Goal: Task Accomplishment & Management: Manage account settings

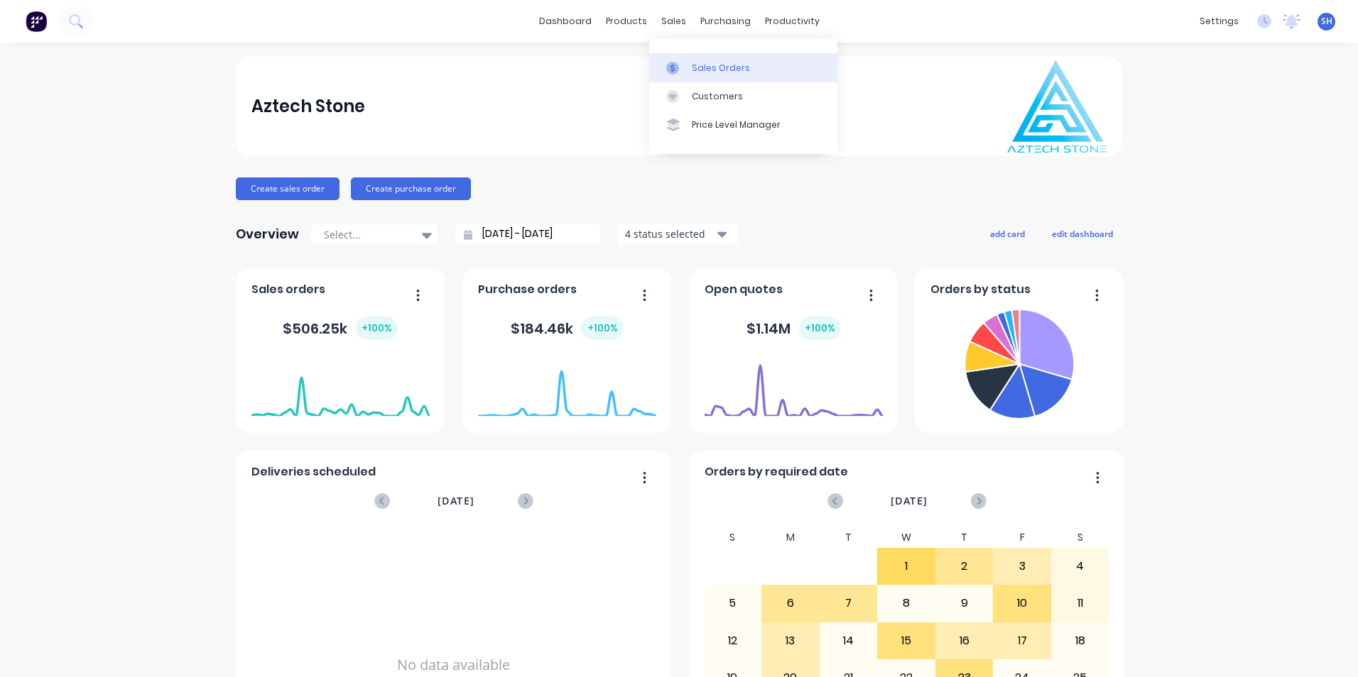
click at [704, 65] on div "Sales Orders" at bounding box center [721, 68] width 58 height 13
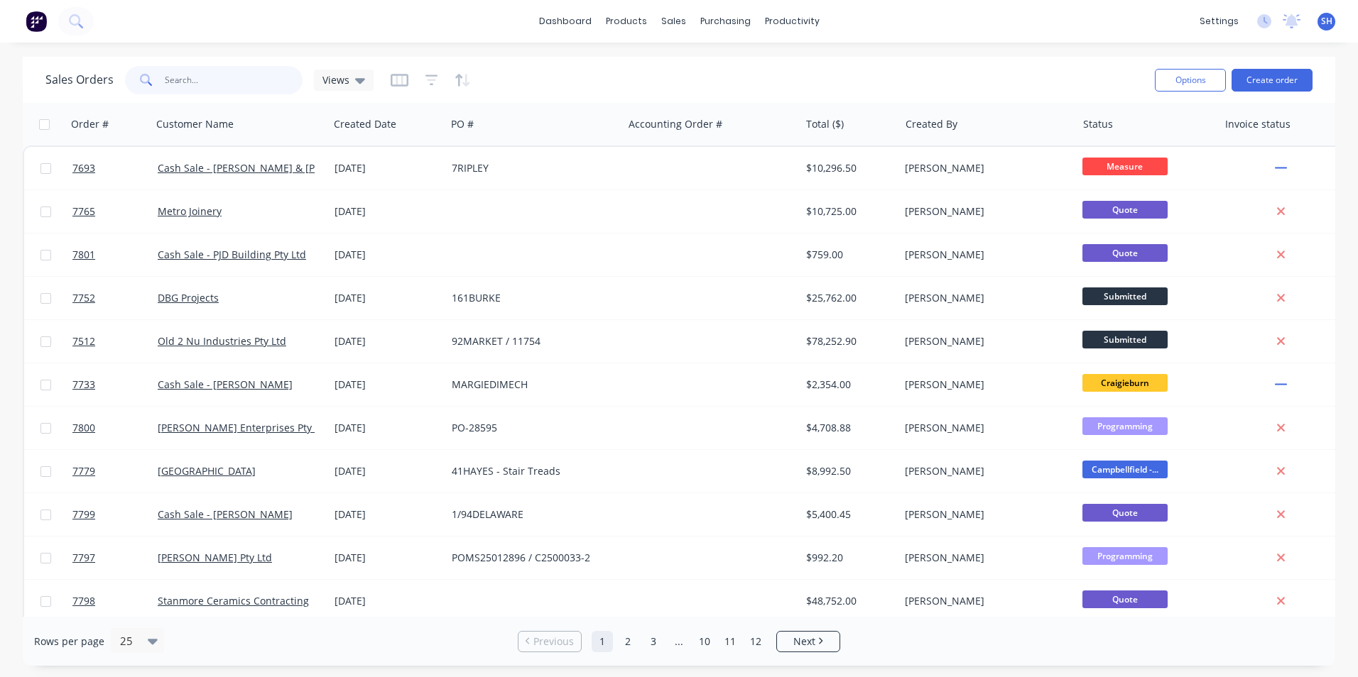
click at [195, 80] on input "text" at bounding box center [234, 80] width 138 height 28
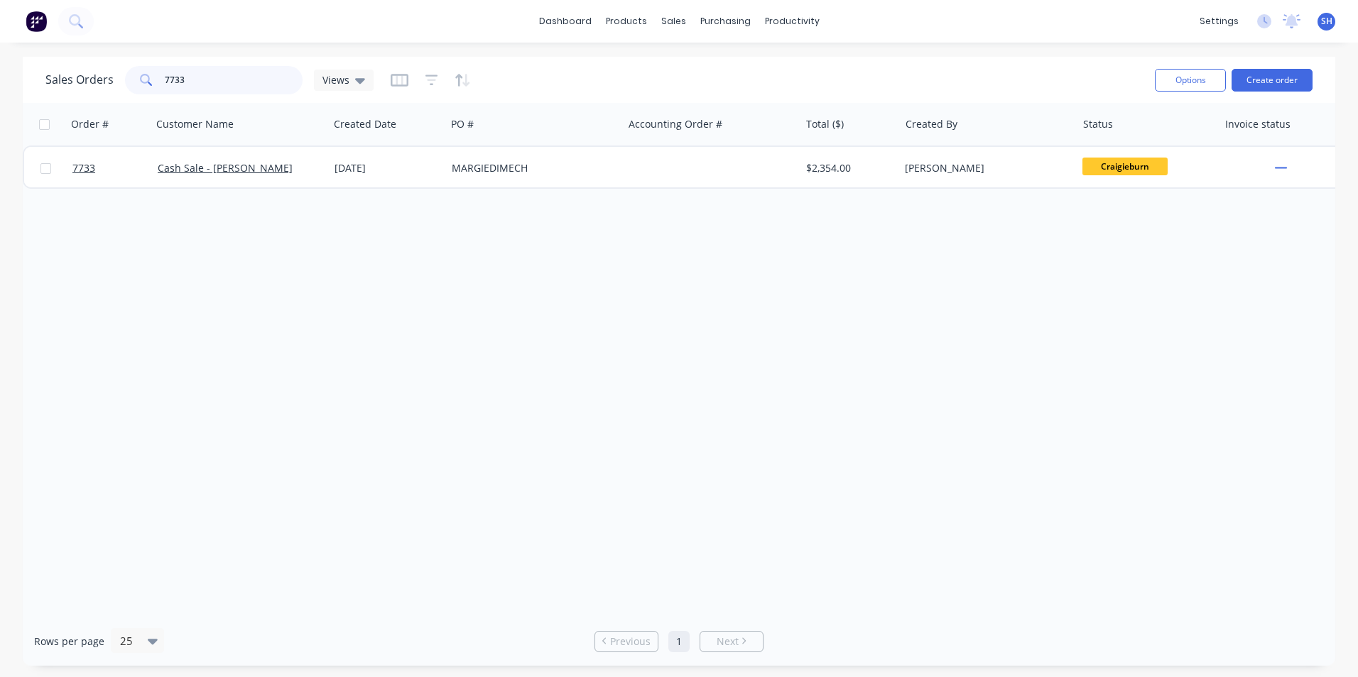
type input "7733"
click at [1228, 328] on icon at bounding box center [1227, 323] width 9 height 13
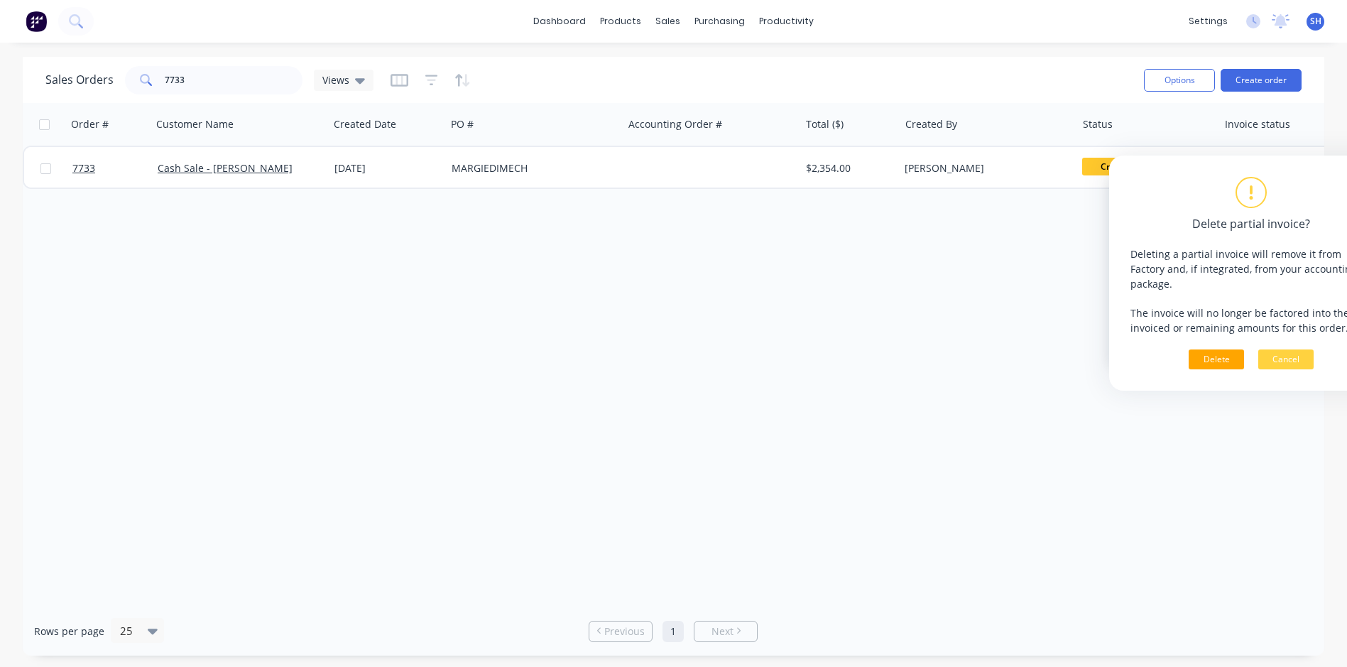
click at [1214, 352] on button "Delete" at bounding box center [1216, 359] width 55 height 20
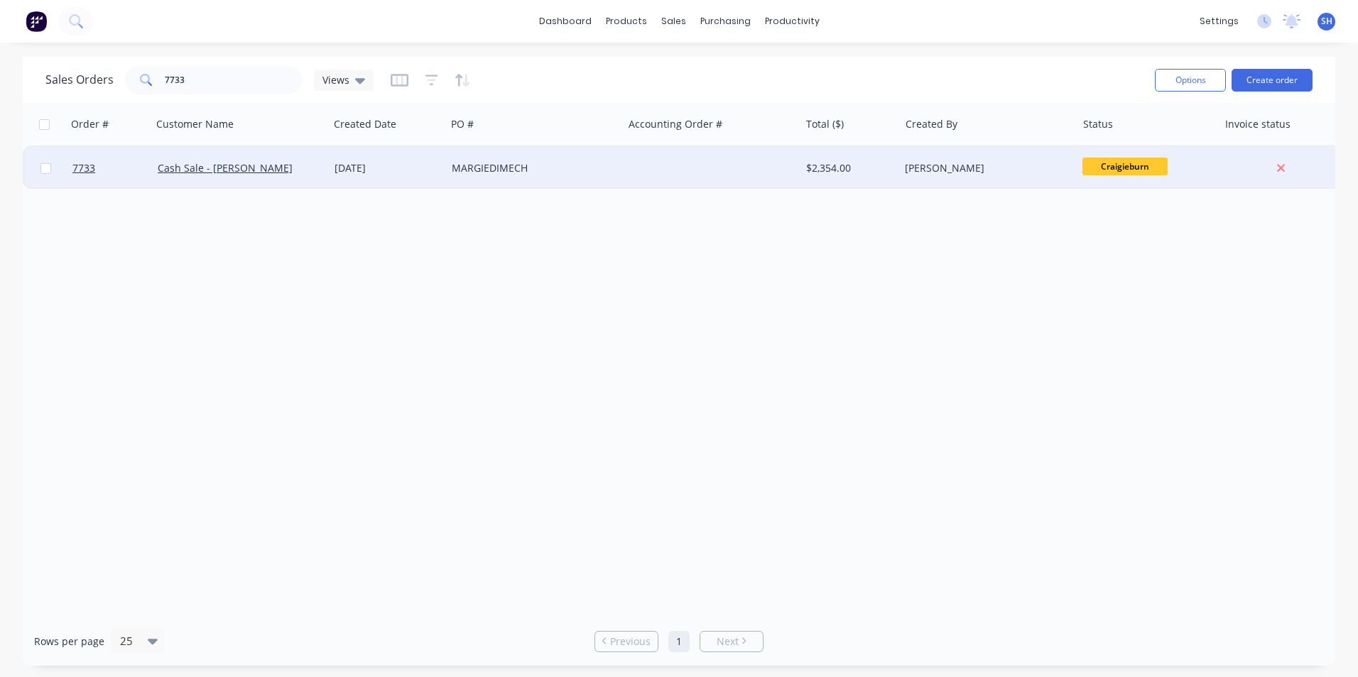
click at [601, 163] on div "MARGIEDIMECH" at bounding box center [531, 168] width 158 height 14
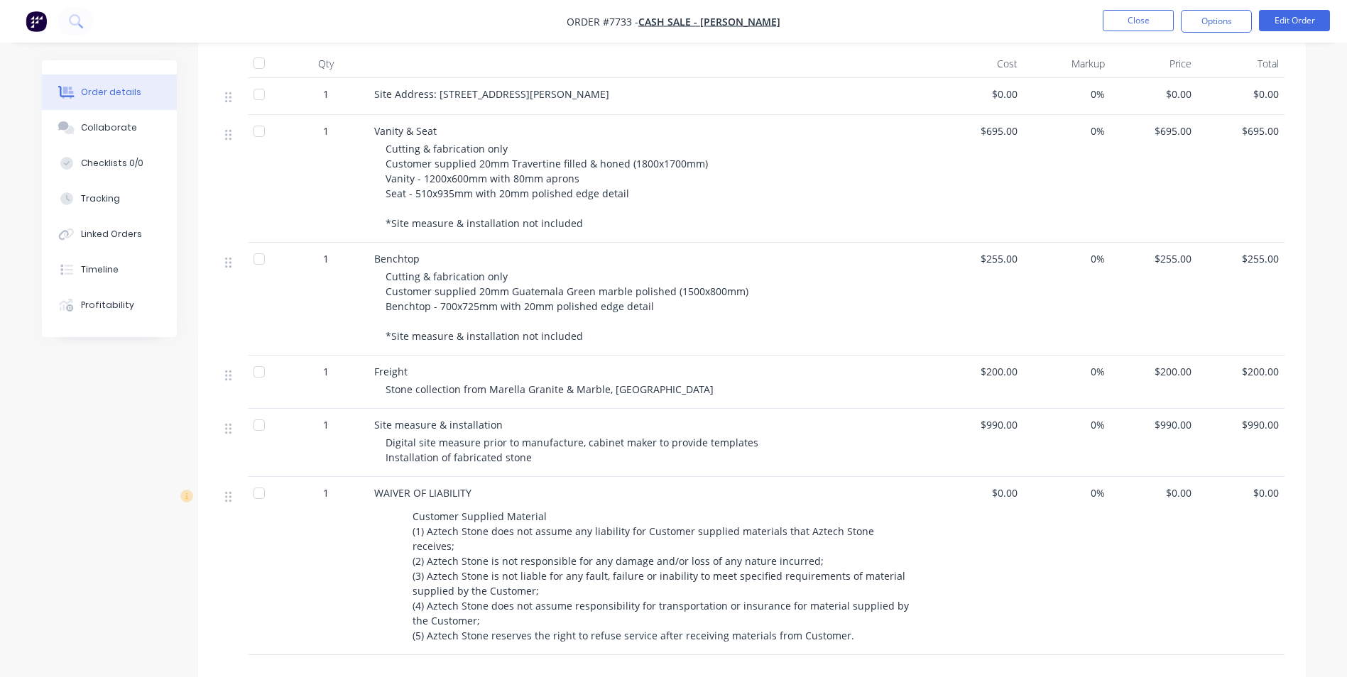
scroll to position [399, 0]
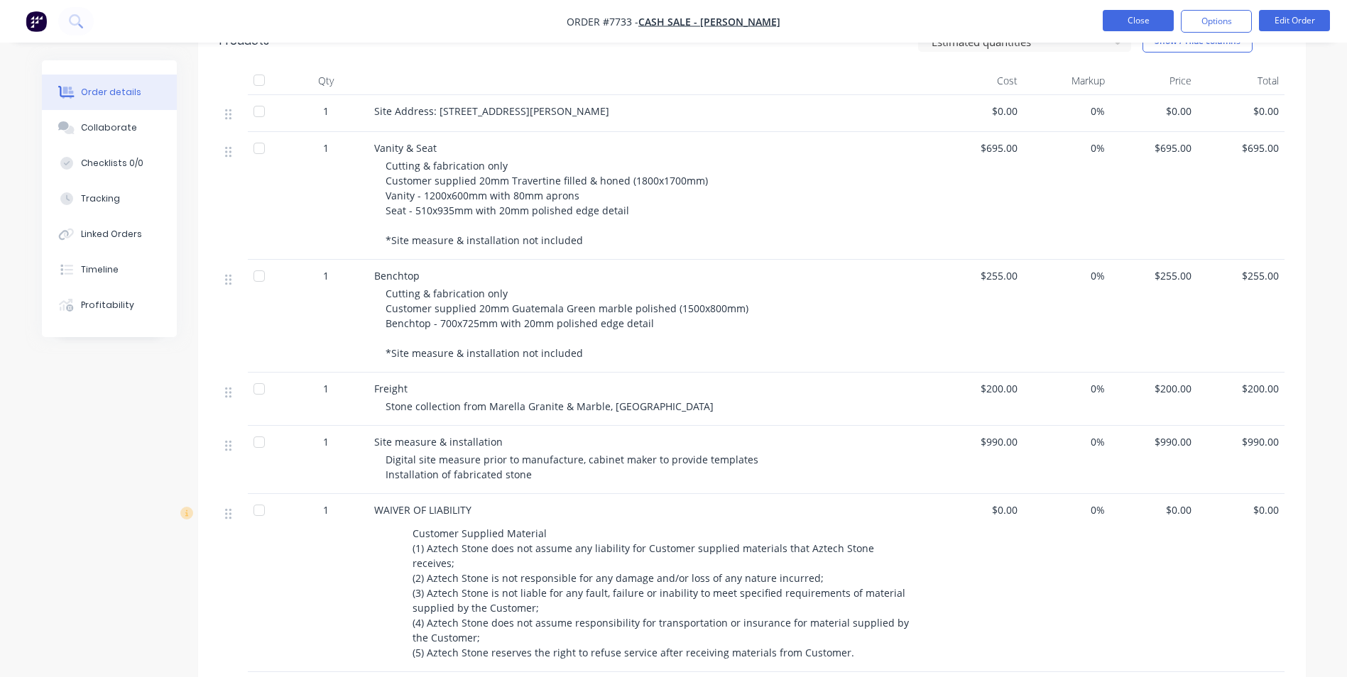
click at [1139, 23] on button "Close" at bounding box center [1138, 20] width 71 height 21
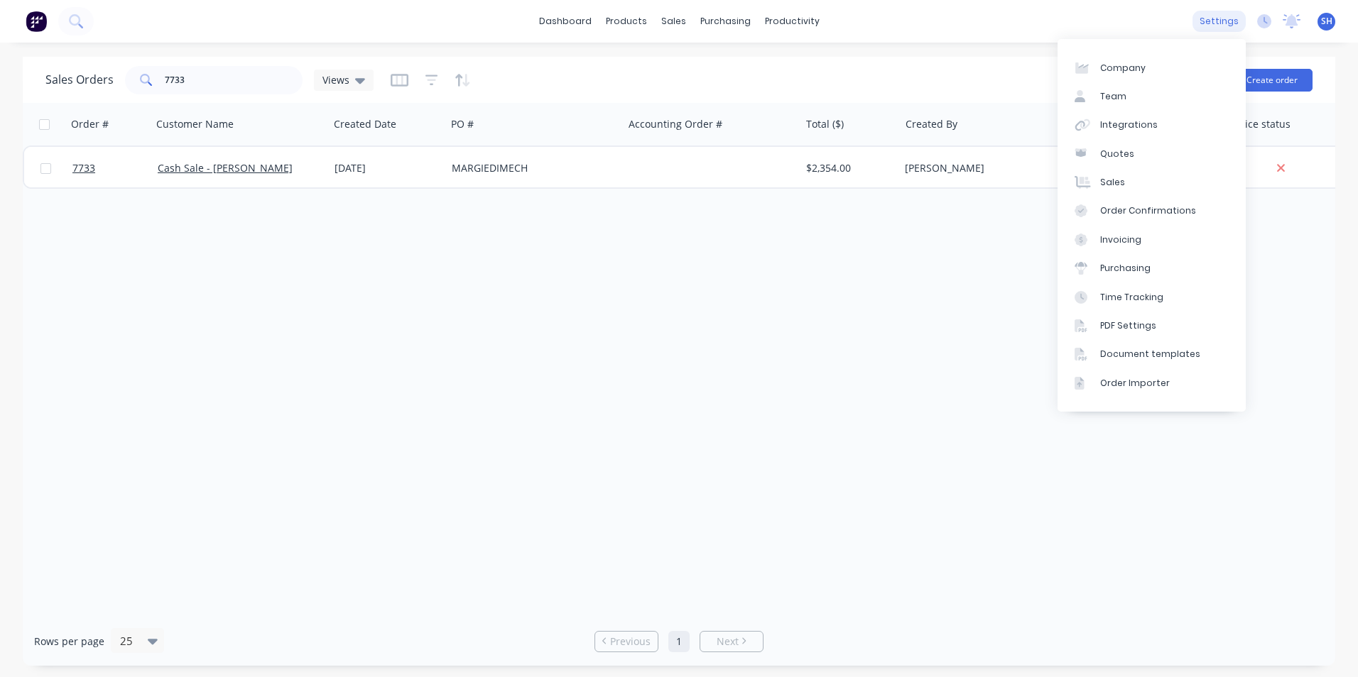
click at [1223, 16] on div "settings" at bounding box center [1218, 21] width 53 height 21
click at [1146, 124] on div "Integrations" at bounding box center [1129, 125] width 58 height 13
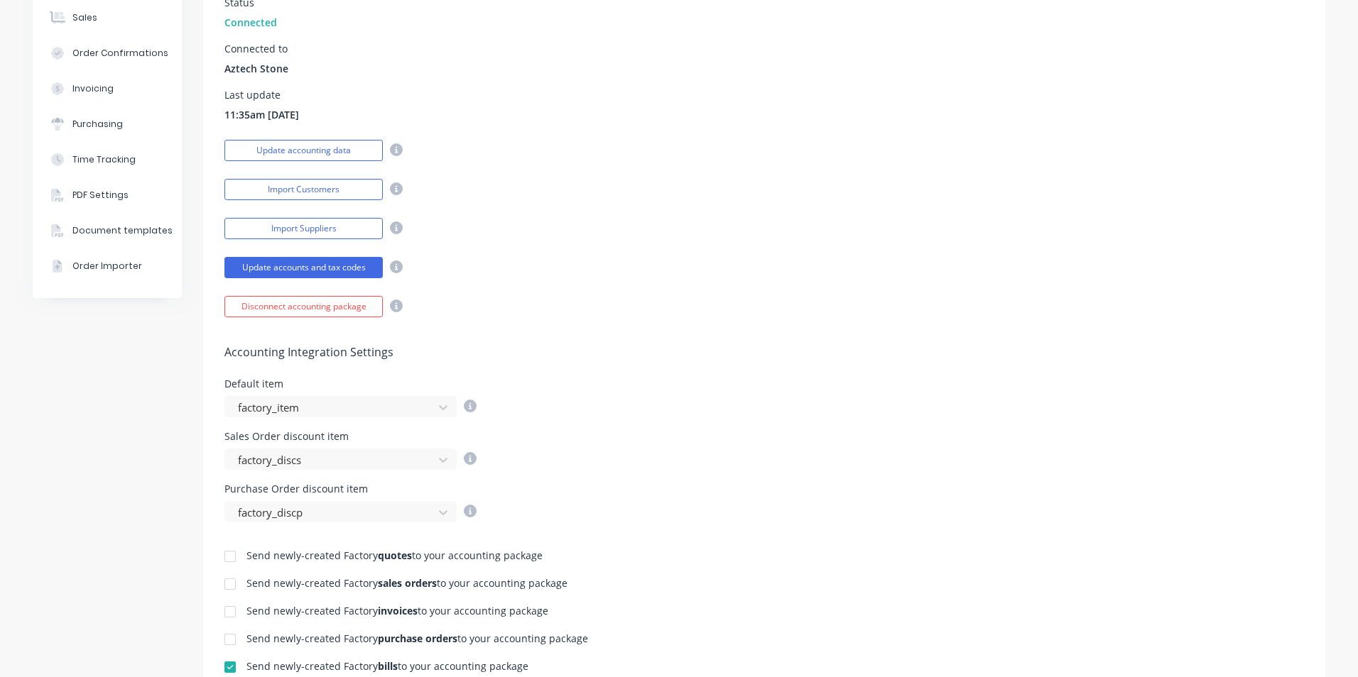
scroll to position [426, 0]
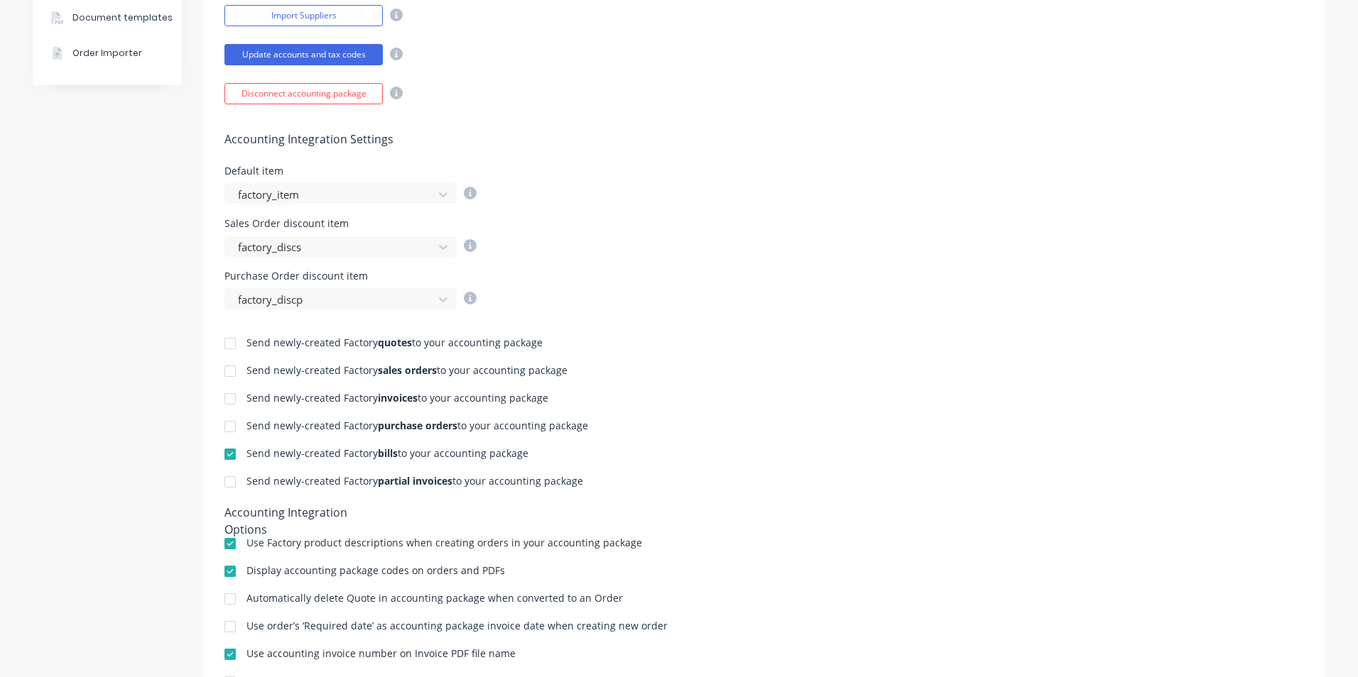
click at [226, 400] on div at bounding box center [230, 399] width 28 height 28
click at [224, 486] on div at bounding box center [230, 482] width 28 height 28
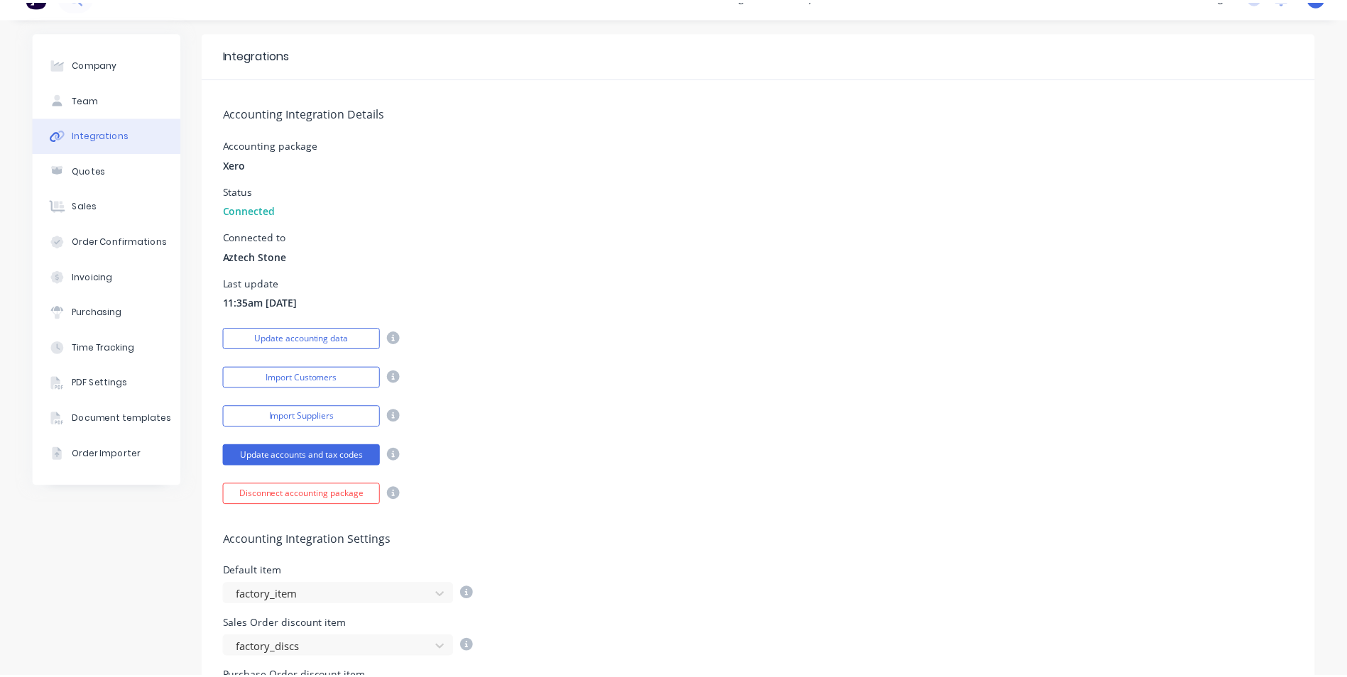
scroll to position [0, 0]
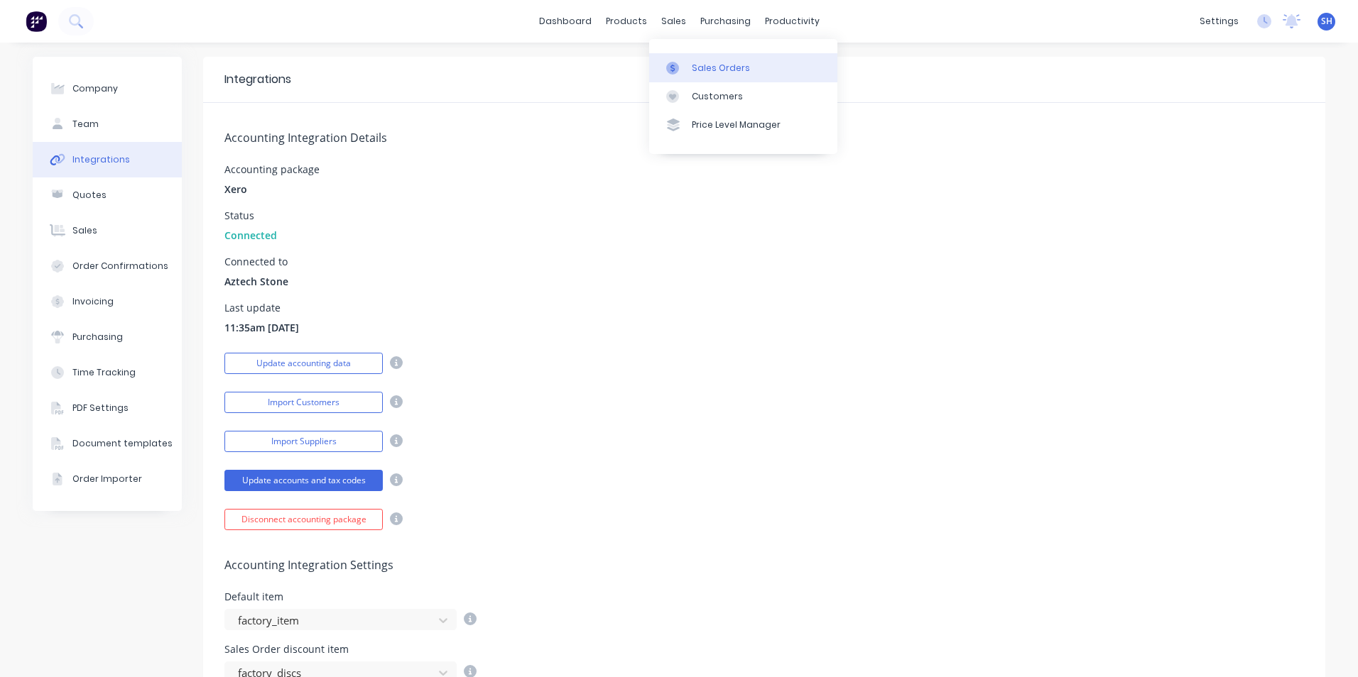
click at [695, 62] on div "Sales Orders" at bounding box center [721, 68] width 58 height 13
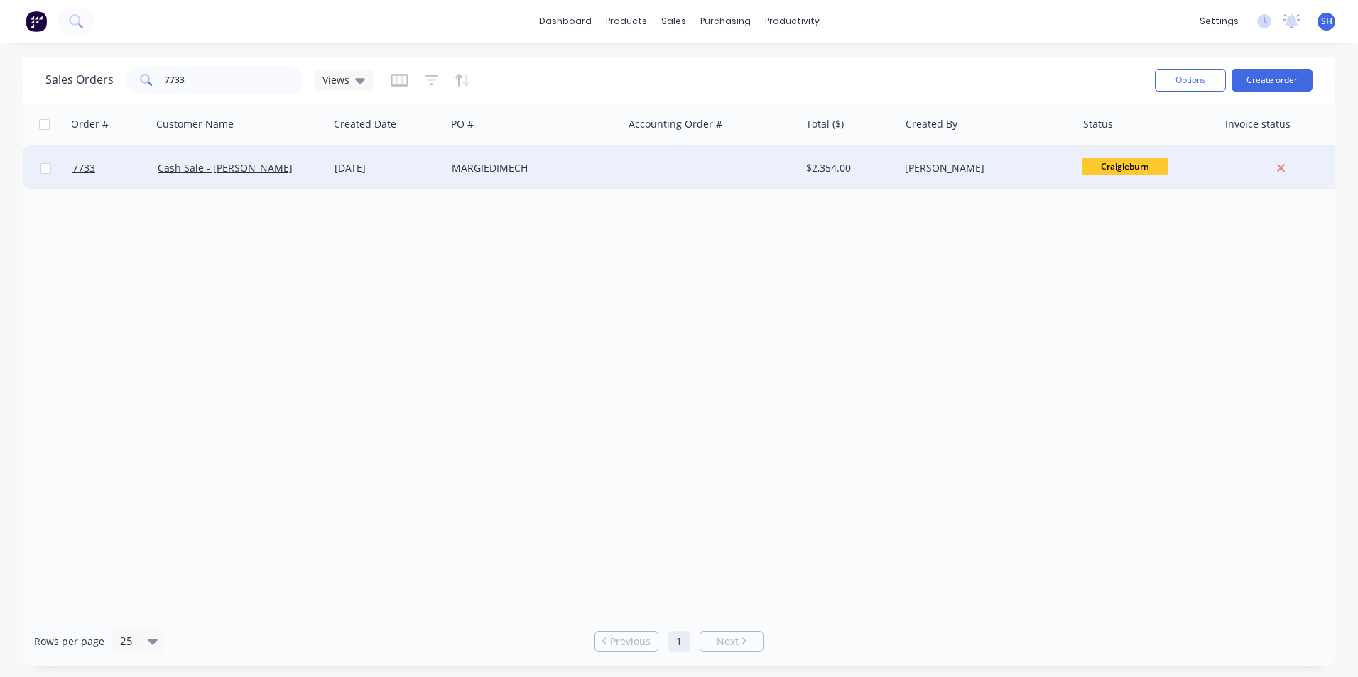
click at [363, 173] on div "[DATE]" at bounding box center [387, 168] width 106 height 14
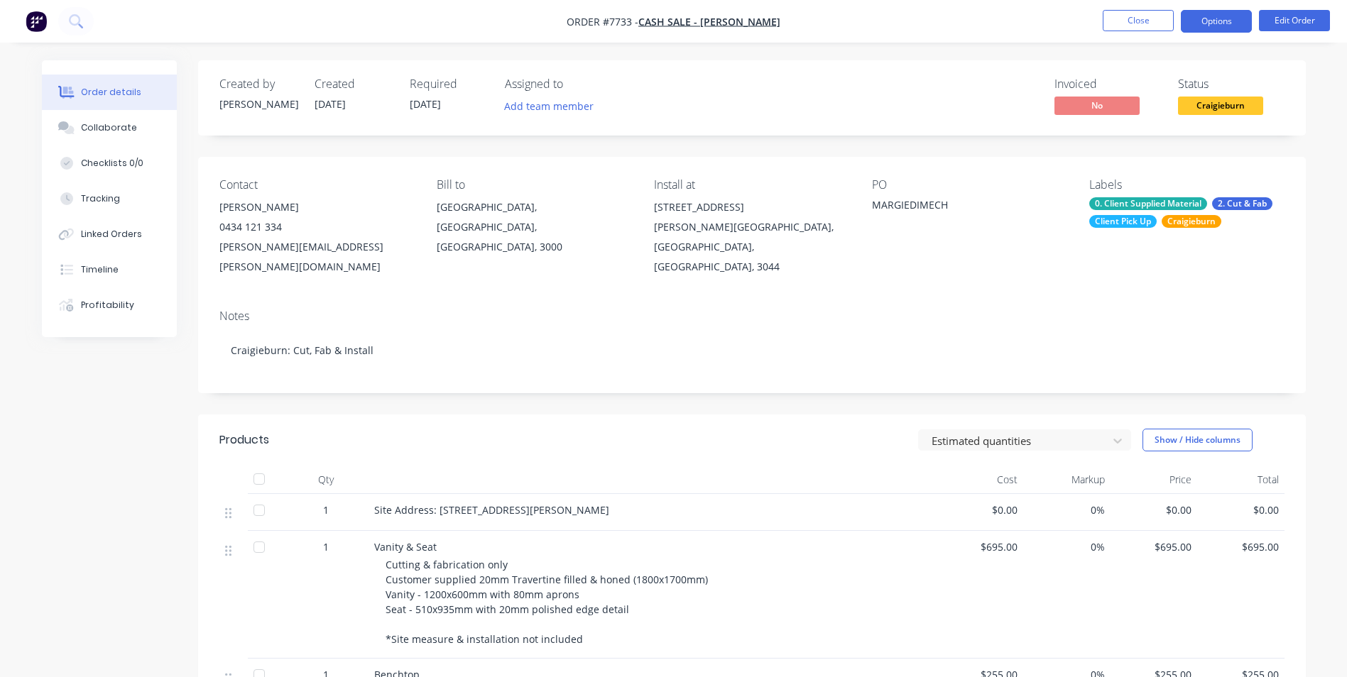
click at [1225, 28] on button "Options" at bounding box center [1216, 21] width 71 height 23
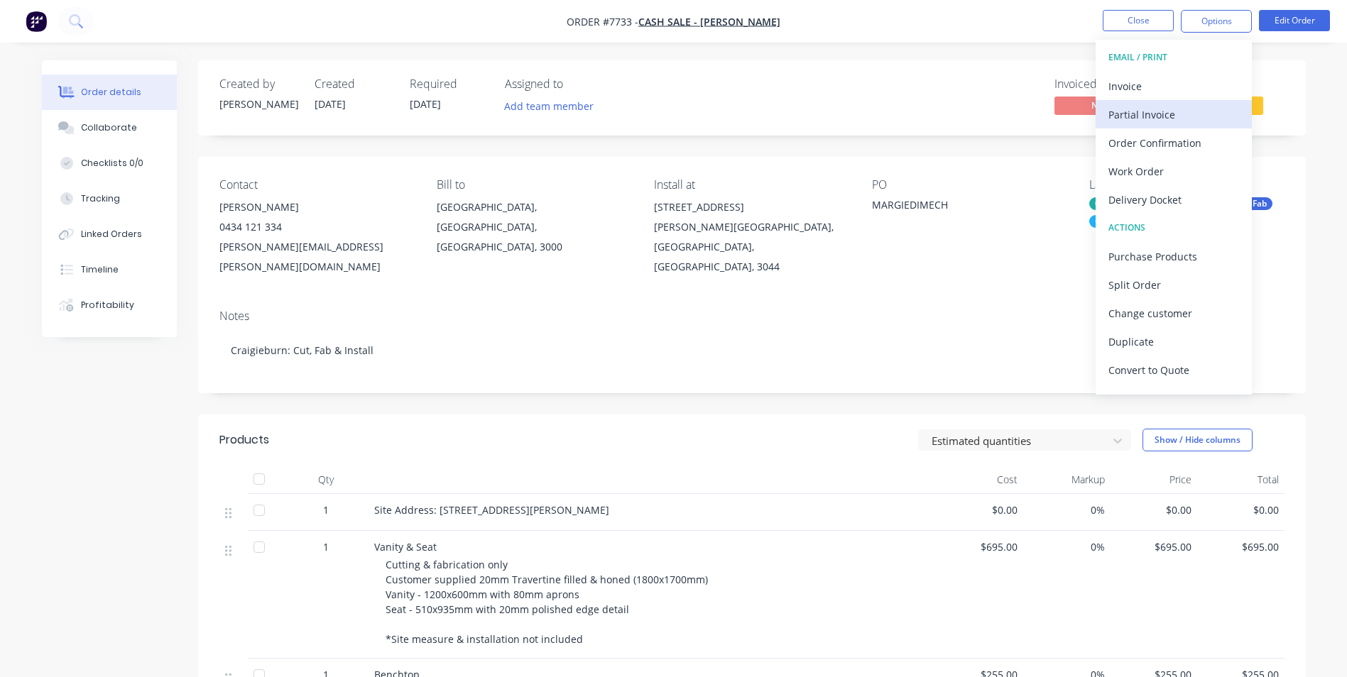
click at [1167, 118] on div "Partial Invoice" at bounding box center [1173, 114] width 131 height 21
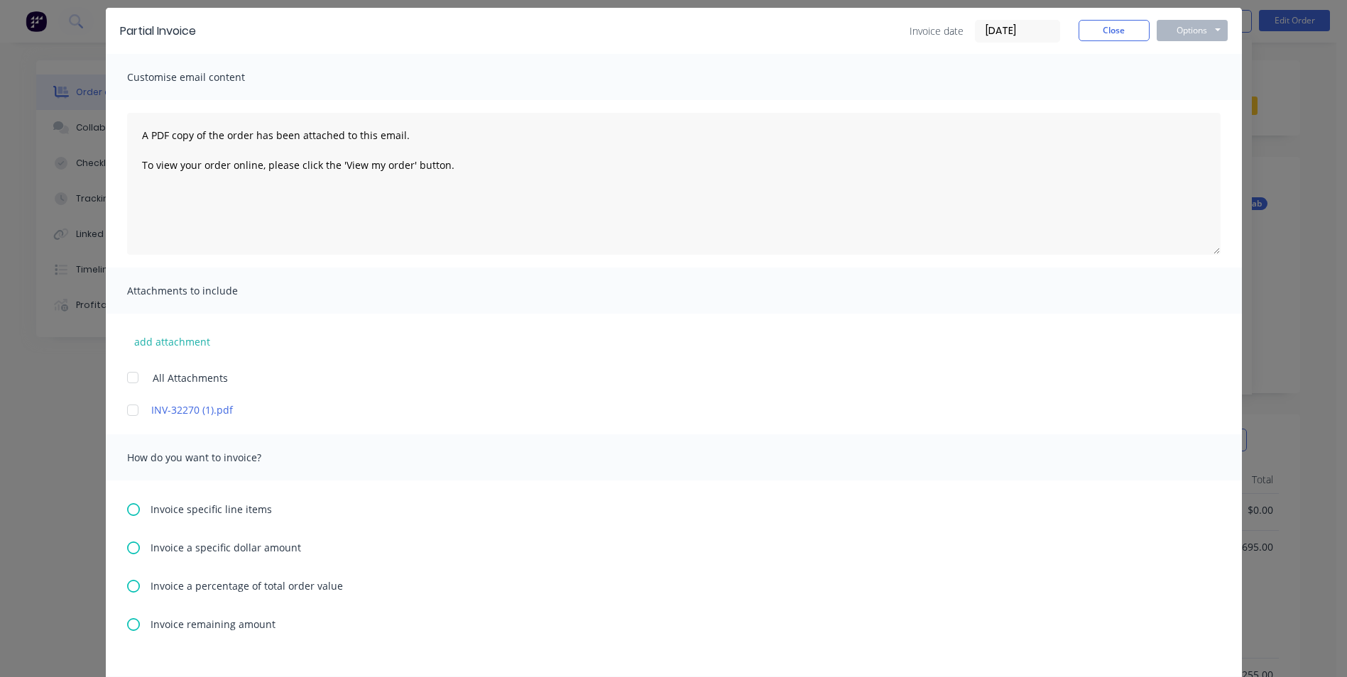
scroll to position [71, 0]
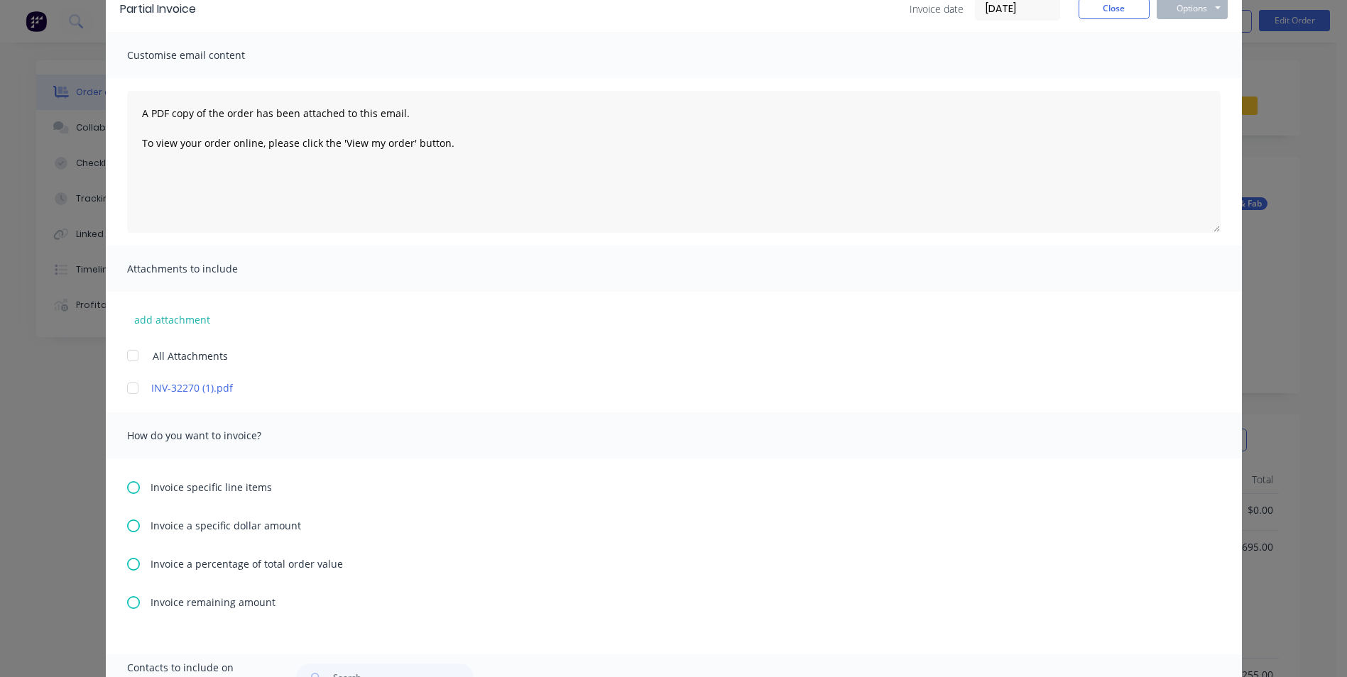
click at [130, 567] on icon at bounding box center [133, 564] width 13 height 13
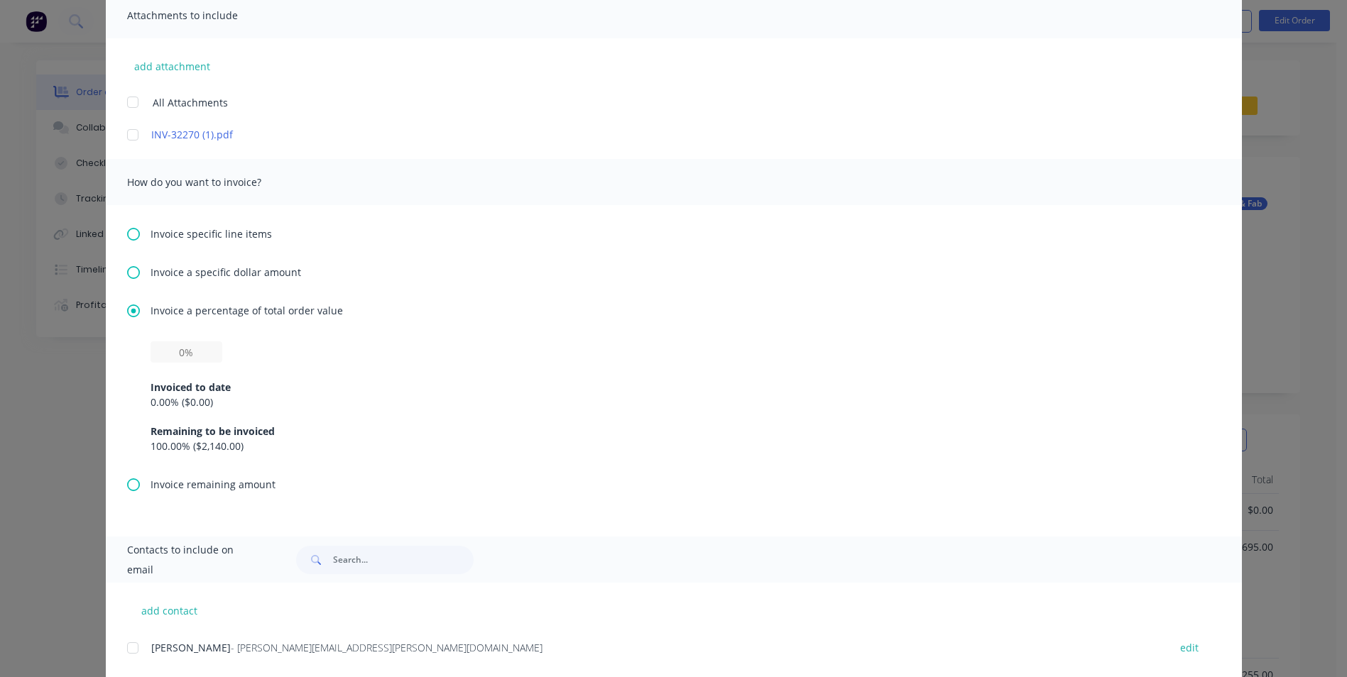
scroll to position [355, 0]
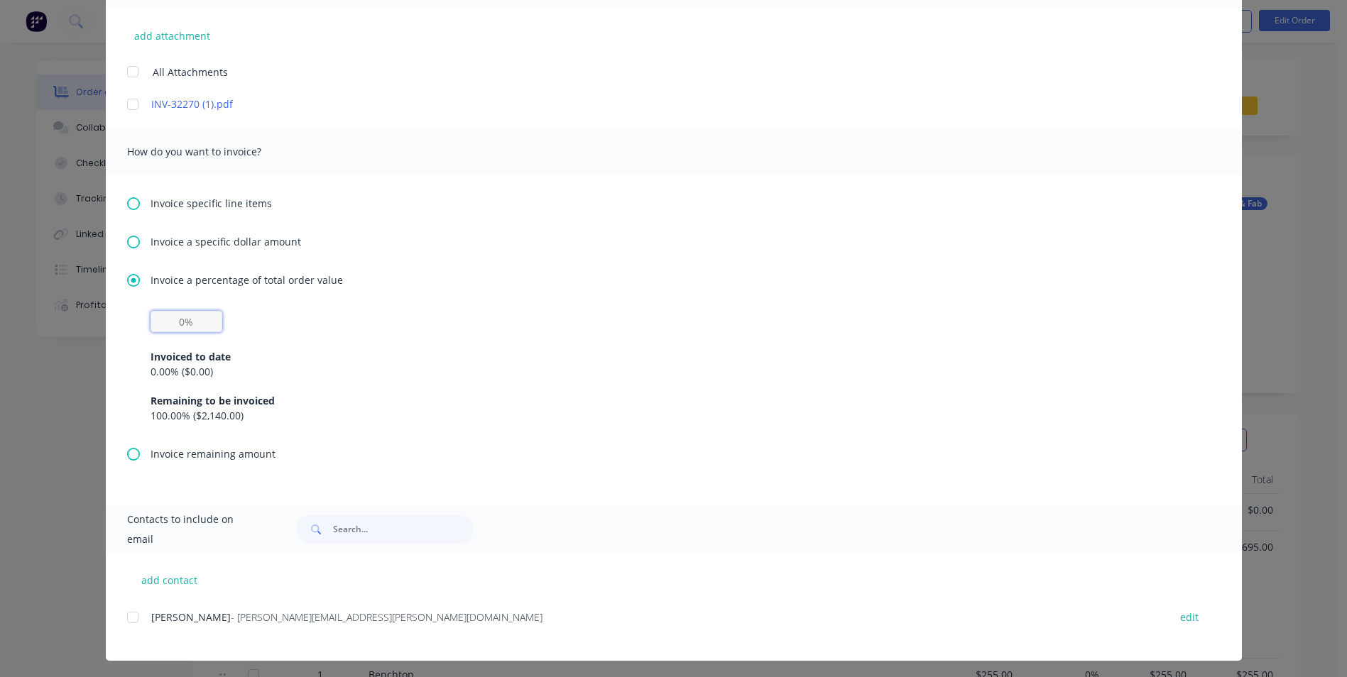
click at [192, 327] on input "text" at bounding box center [187, 321] width 72 height 21
type input "50%"
click at [746, 372] on div "0.00 % ( $0.00 )" at bounding box center [674, 371] width 1047 height 15
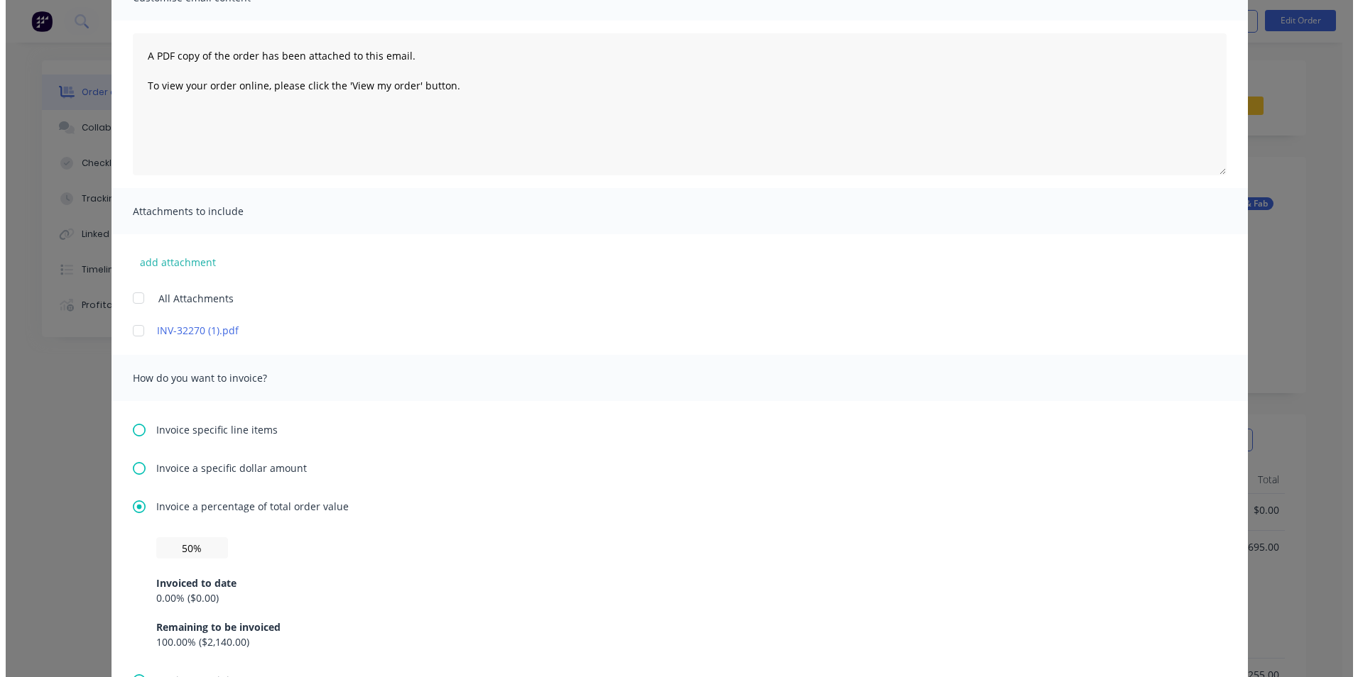
scroll to position [0, 0]
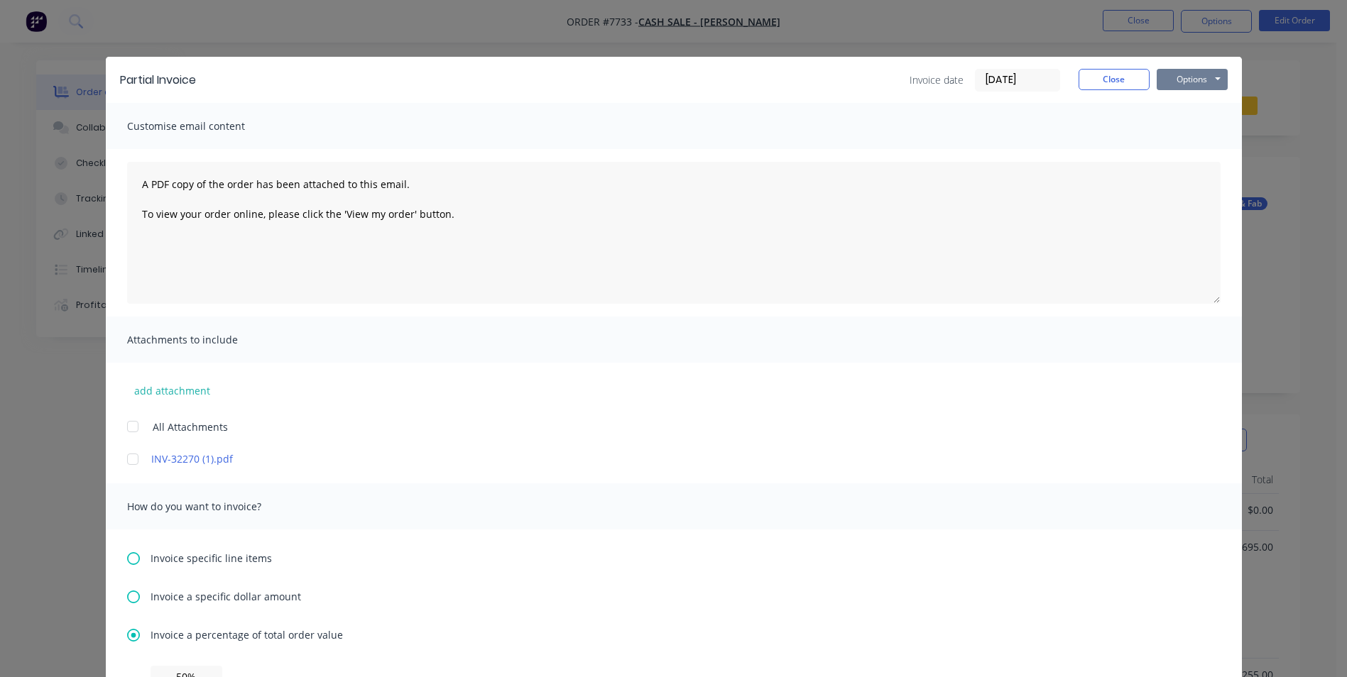
click at [1204, 81] on button "Options" at bounding box center [1192, 79] width 71 height 21
click at [1194, 126] on button "Print" at bounding box center [1202, 127] width 91 height 23
click at [1107, 82] on button "Close" at bounding box center [1114, 79] width 71 height 21
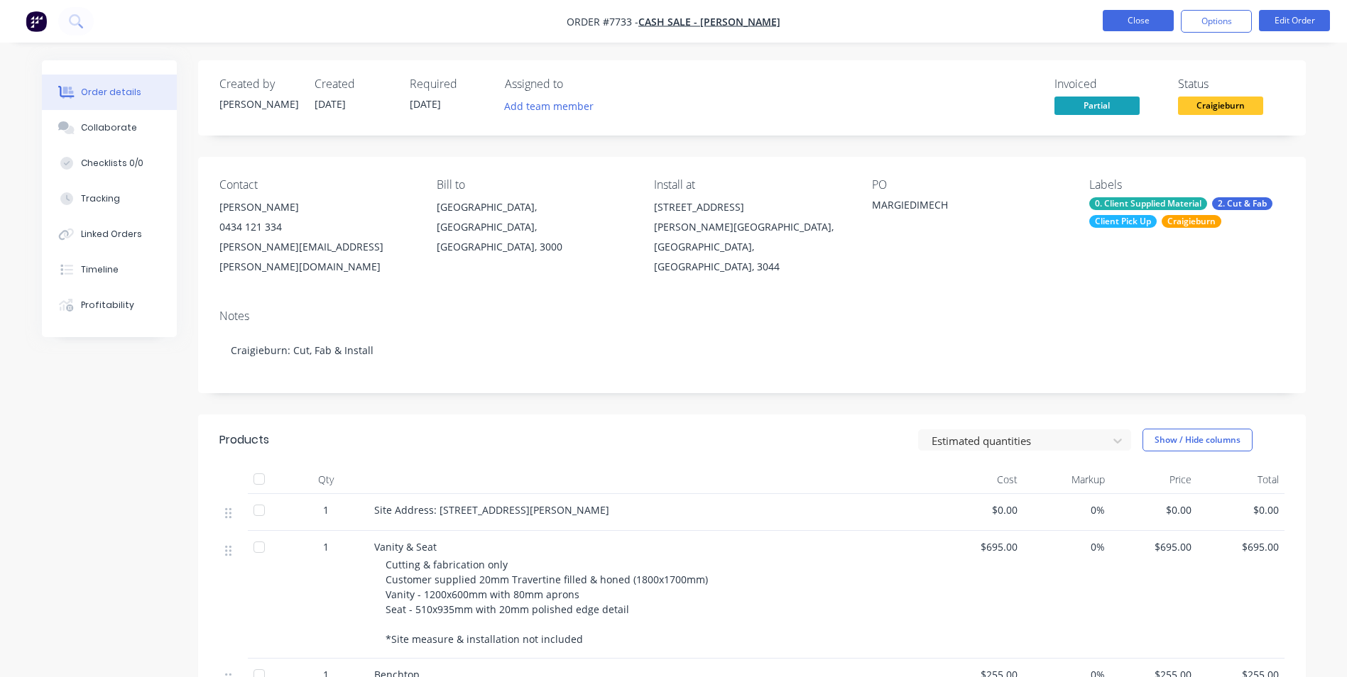
click at [1152, 23] on button "Close" at bounding box center [1138, 20] width 71 height 21
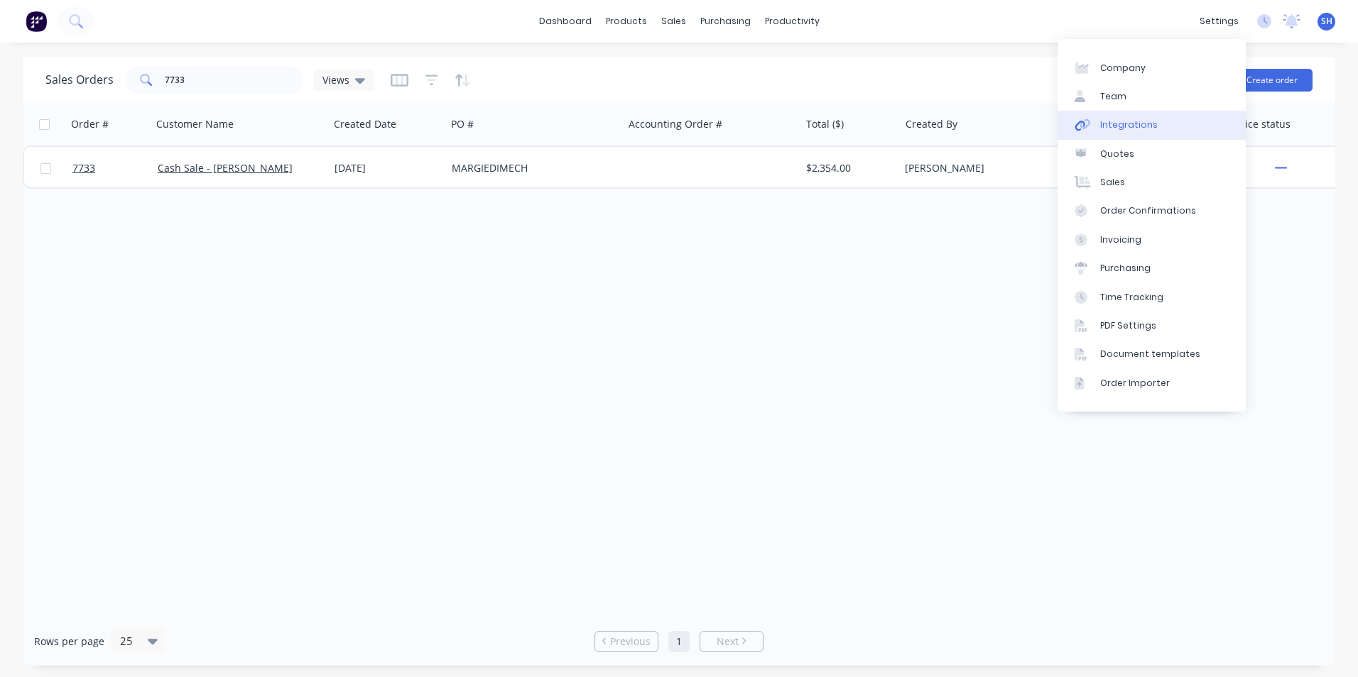
click at [1149, 116] on link "Integrations" at bounding box center [1151, 125] width 188 height 28
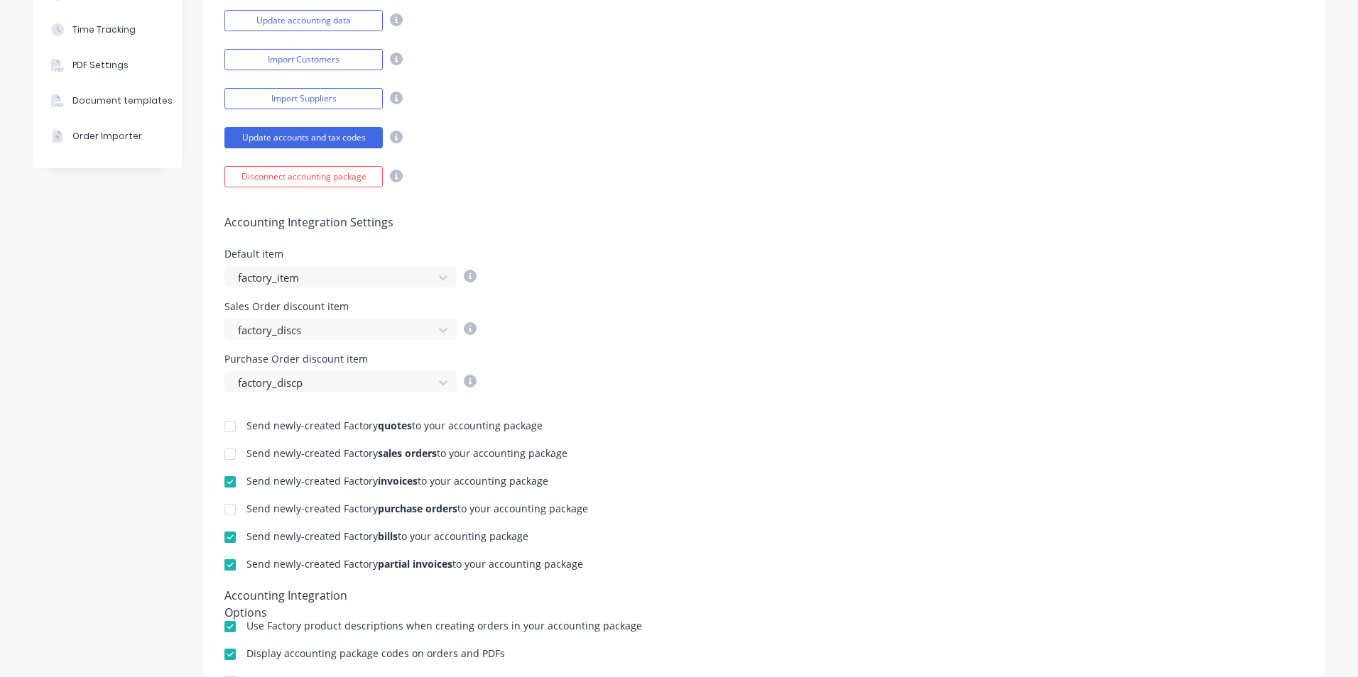
scroll to position [426, 0]
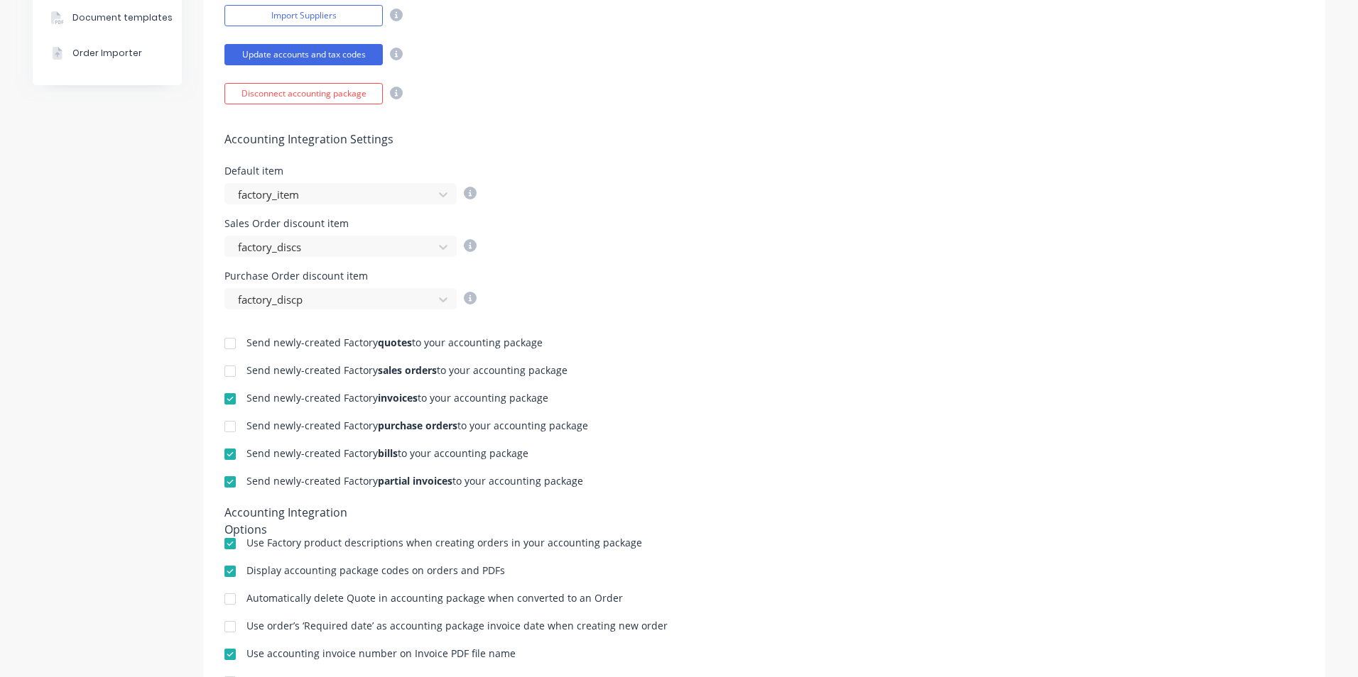
click at [229, 396] on div at bounding box center [230, 399] width 28 height 28
click at [229, 475] on div at bounding box center [230, 482] width 28 height 28
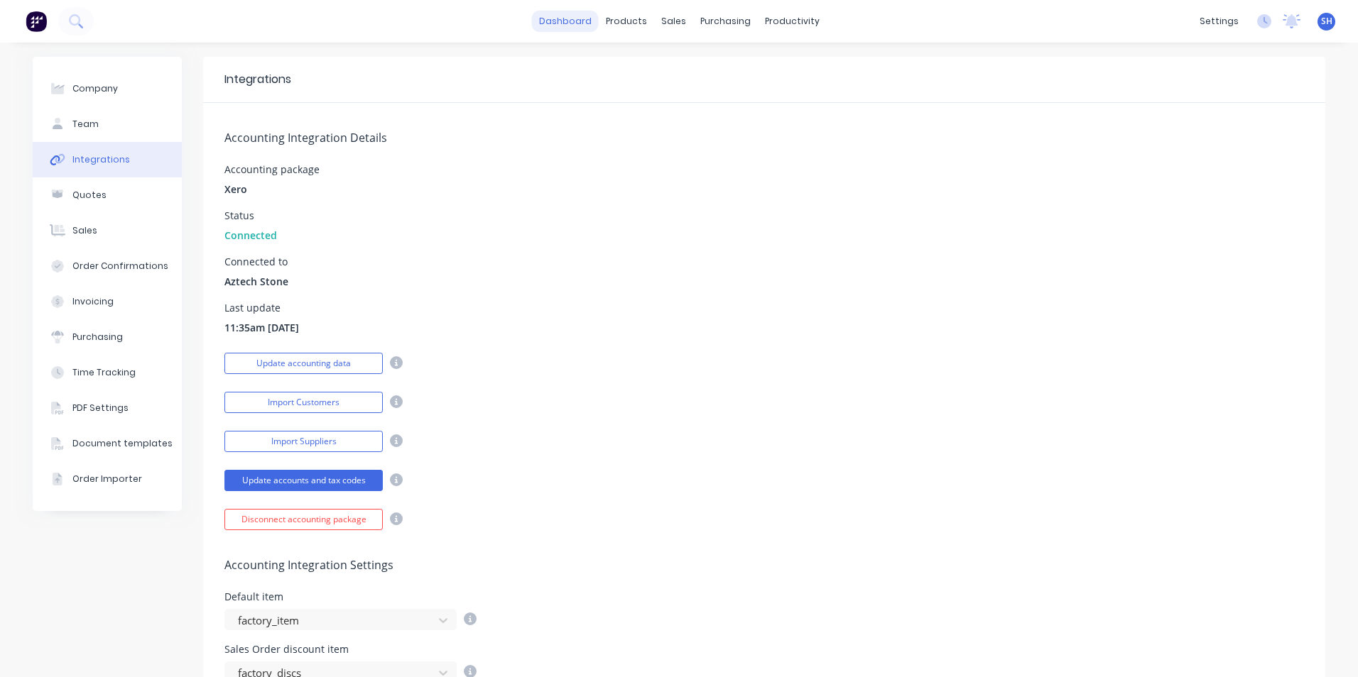
click at [572, 28] on link "dashboard" at bounding box center [565, 21] width 67 height 21
